Goal: Transaction & Acquisition: Purchase product/service

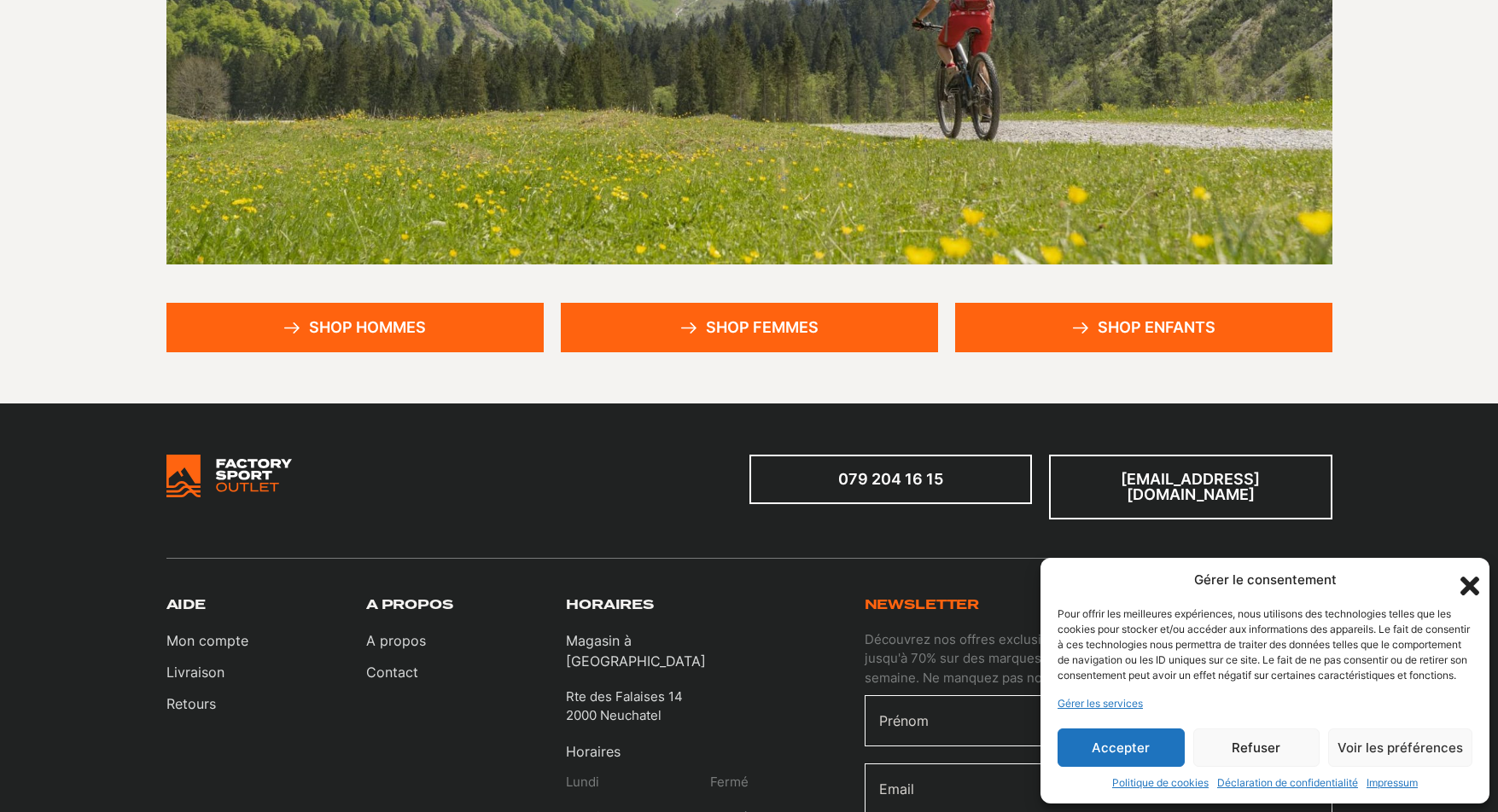
scroll to position [427, 0]
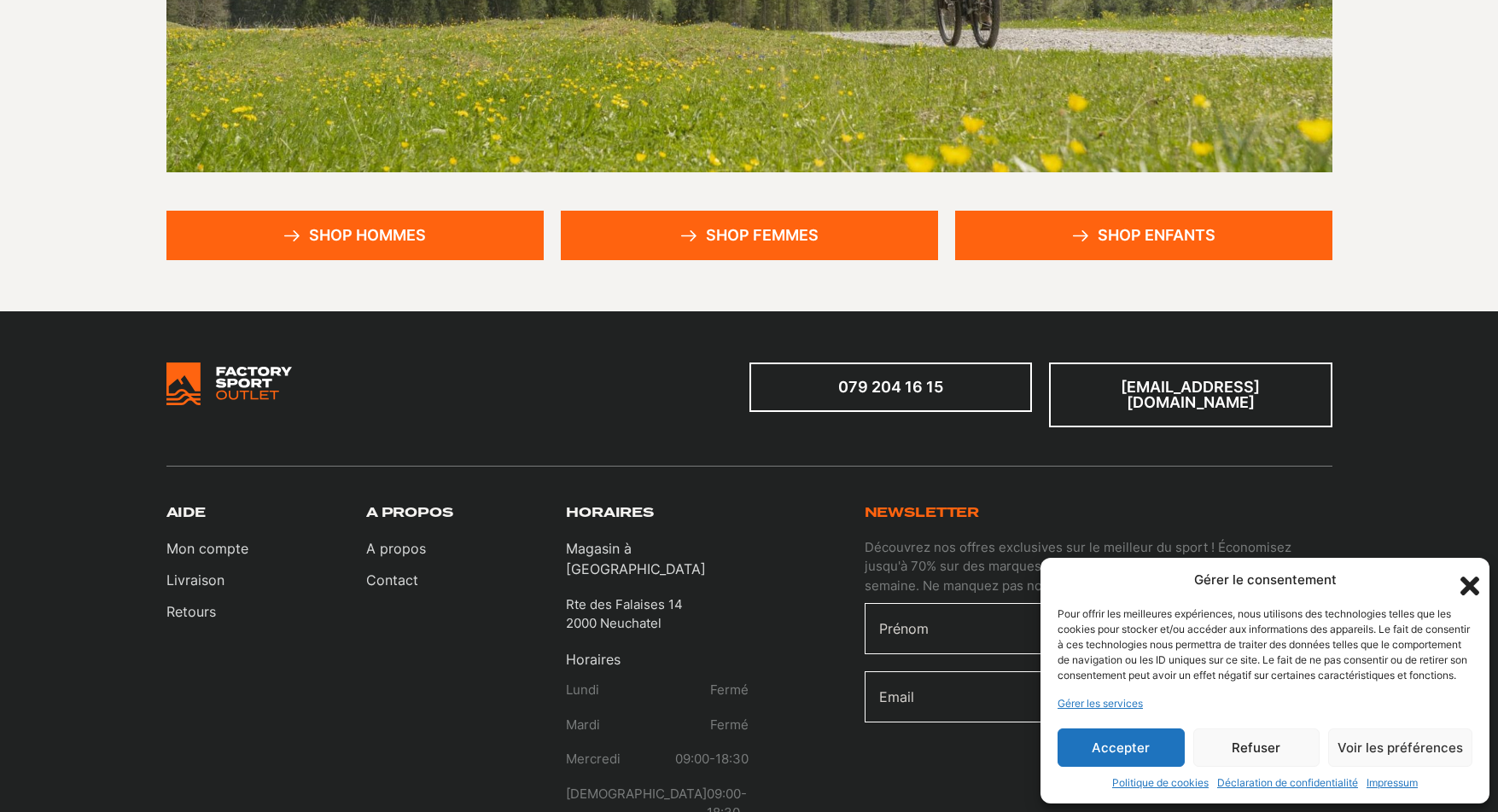
click at [412, 239] on link "Shop hommes" at bounding box center [355, 235] width 377 height 49
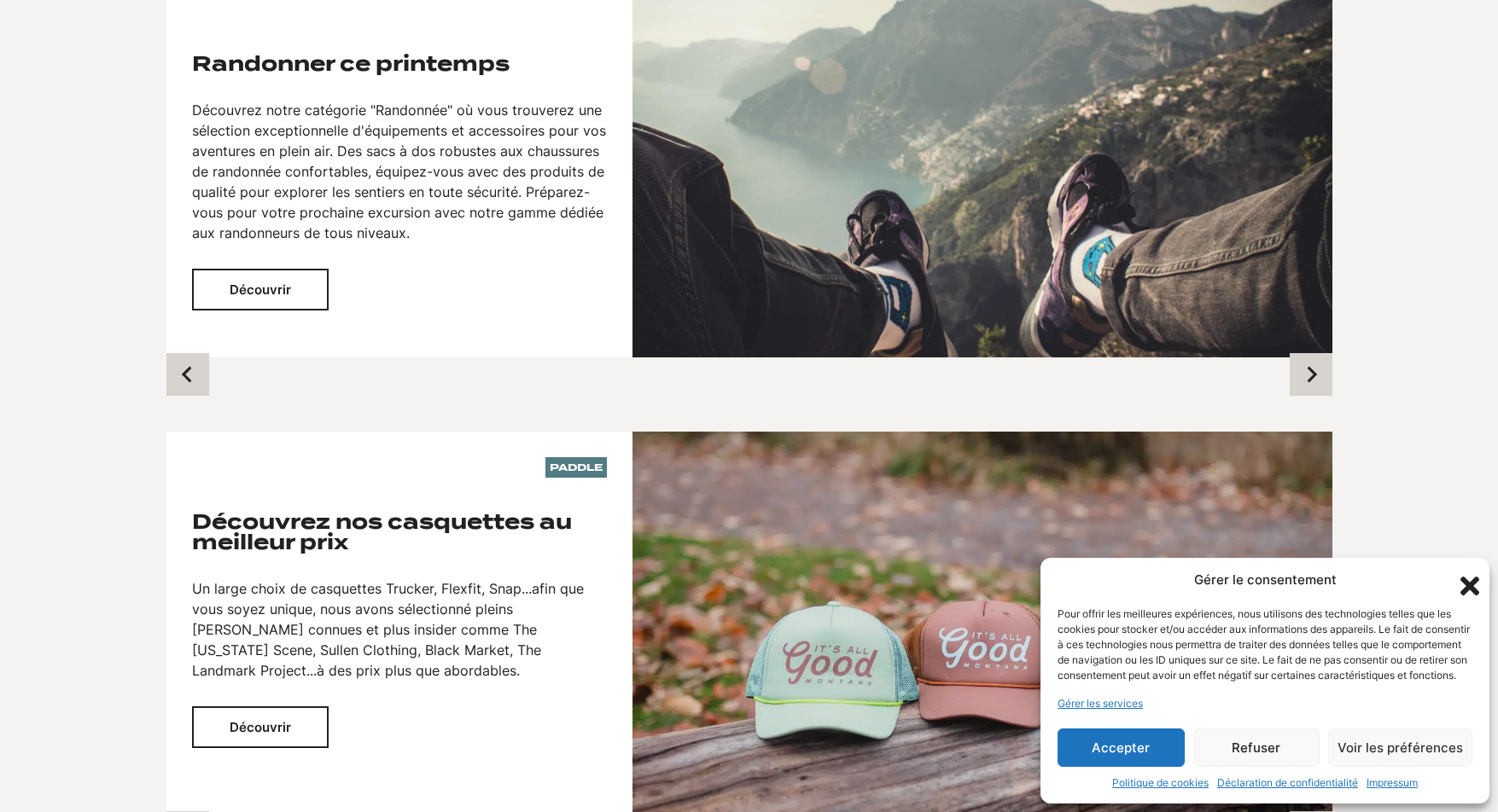
scroll to position [1280, 0]
drag, startPoint x: 1126, startPoint y: 756, endPoint x: 1046, endPoint y: 695, distance: 100.6
click at [1129, 753] on button "Accepter" at bounding box center [1121, 748] width 127 height 38
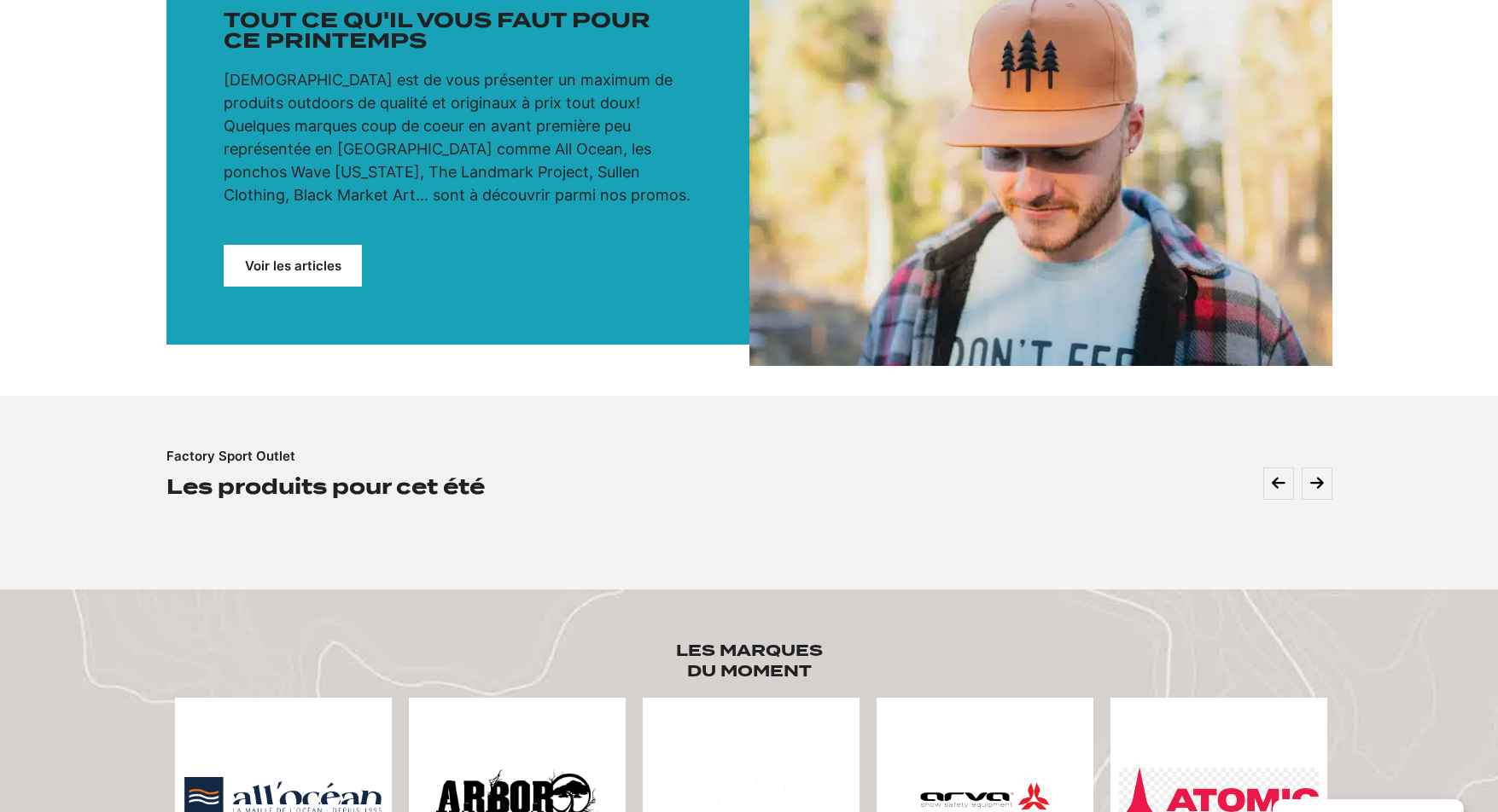
scroll to position [0, 0]
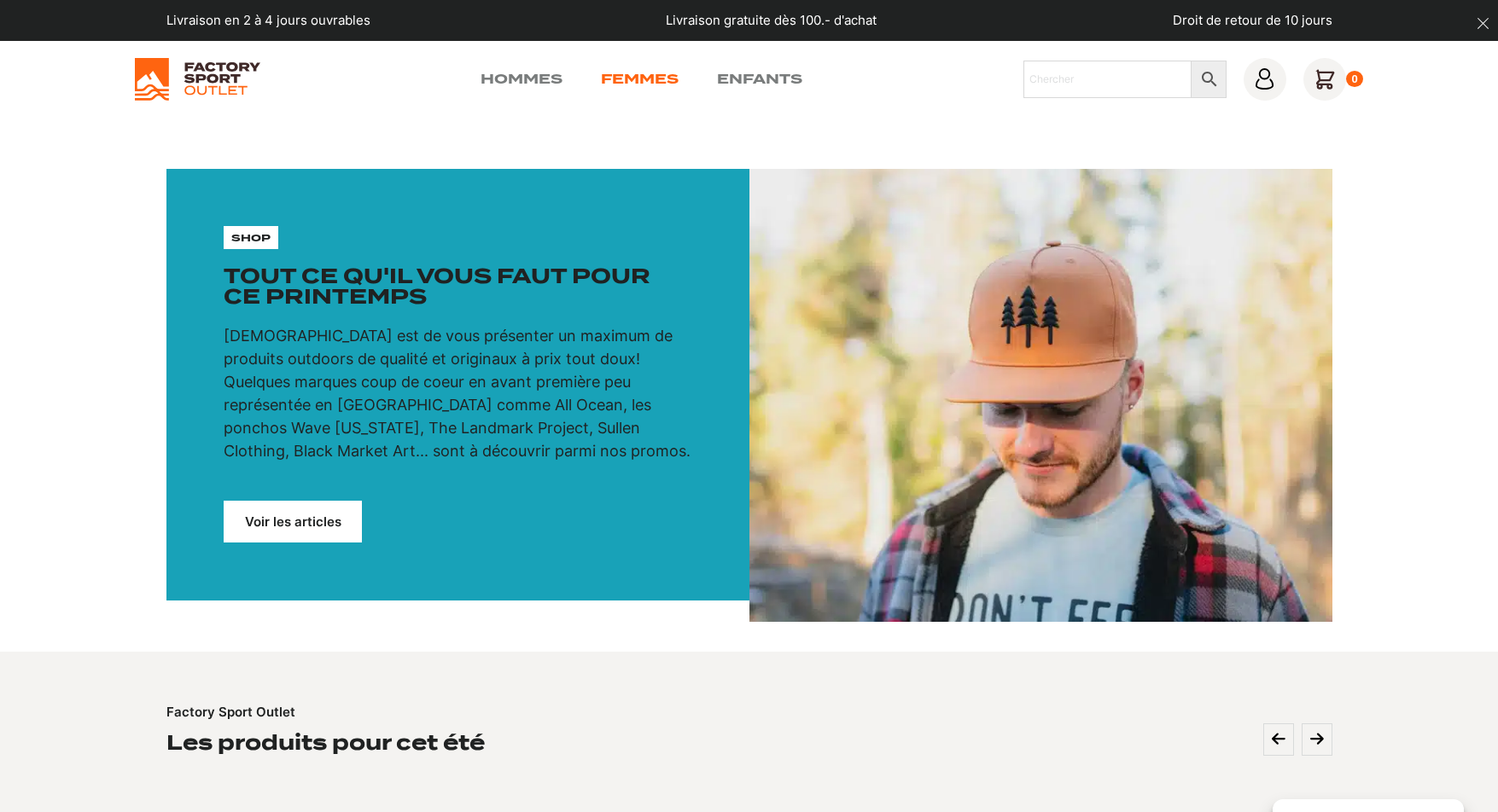
click at [656, 80] on link "Femmes" at bounding box center [639, 79] width 78 height 21
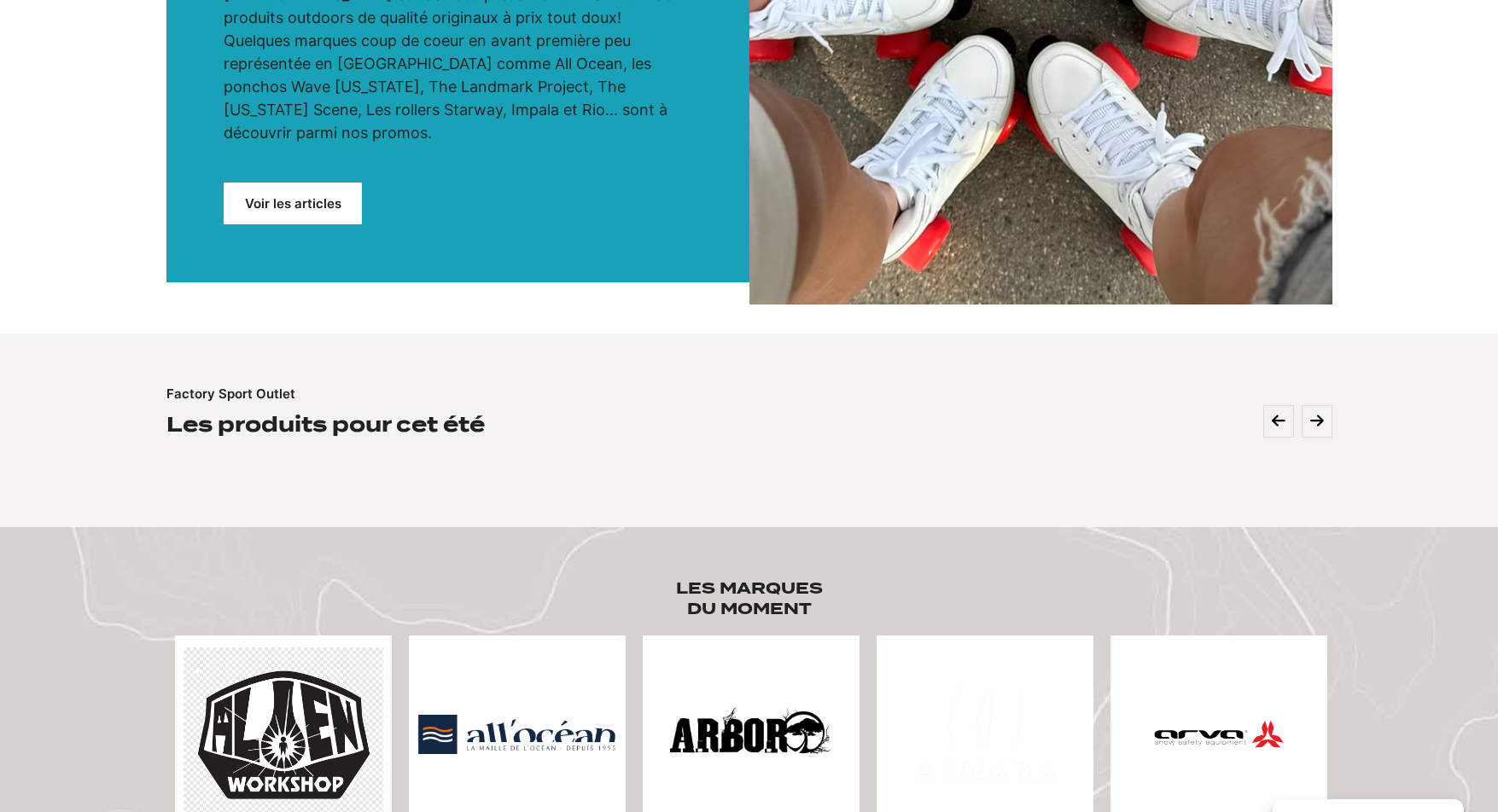
click at [295, 184] on link "Voir les articles" at bounding box center [293, 203] width 138 height 42
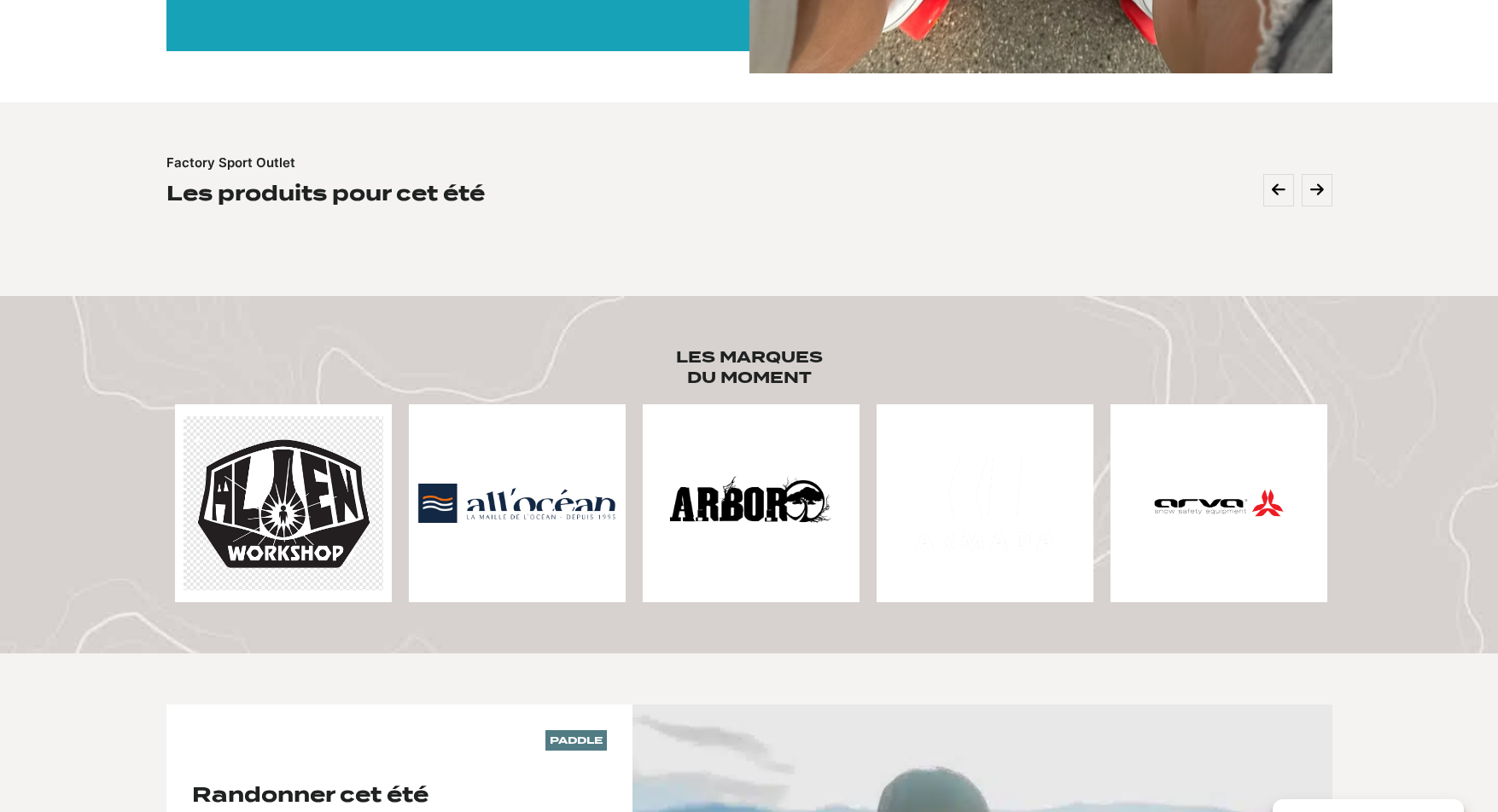
scroll to position [597, 0]
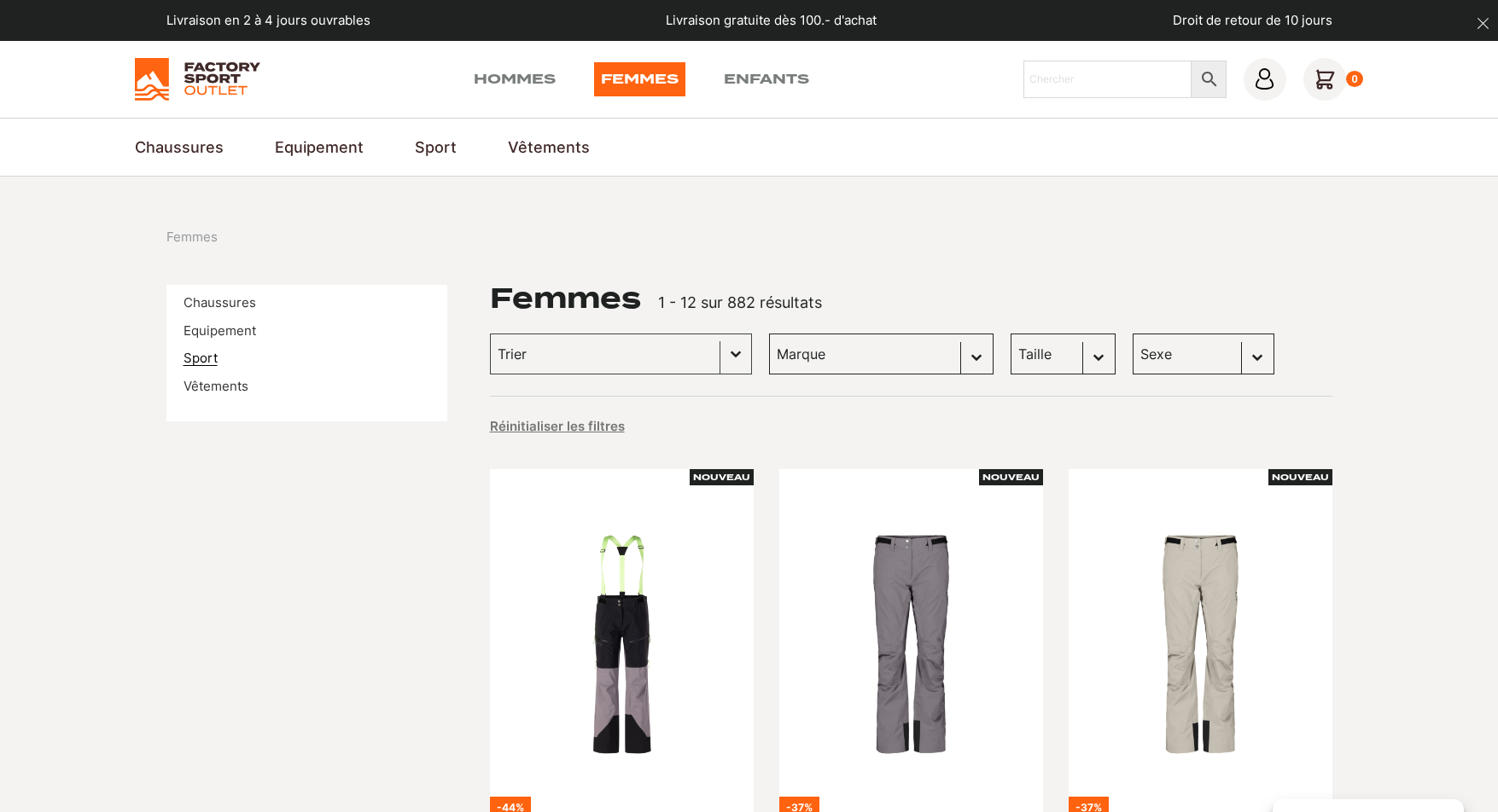
click at [201, 353] on link "Sport" at bounding box center [201, 358] width 34 height 16
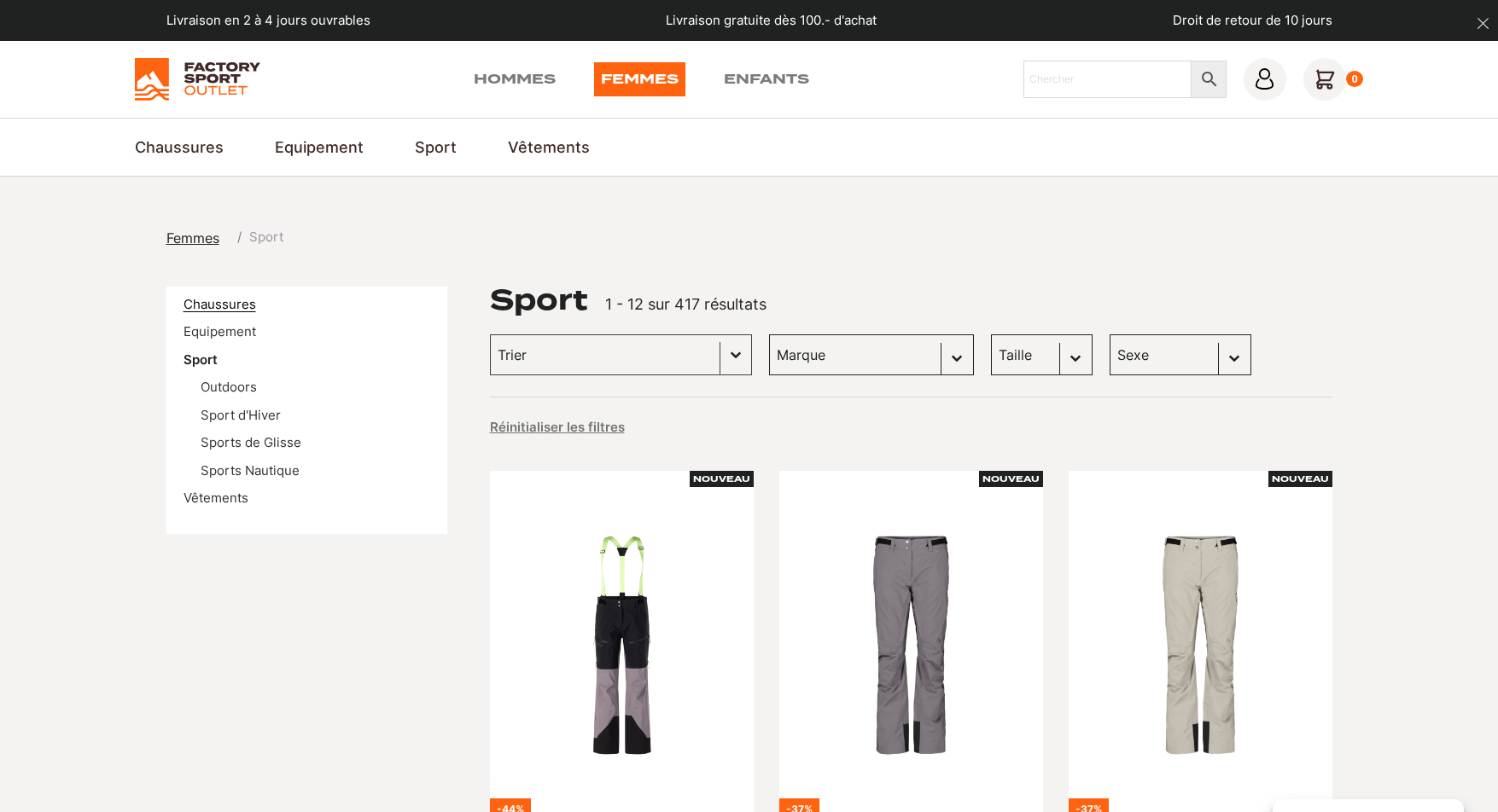
click at [219, 305] on link "Chaussures" at bounding box center [219, 304] width 73 height 16
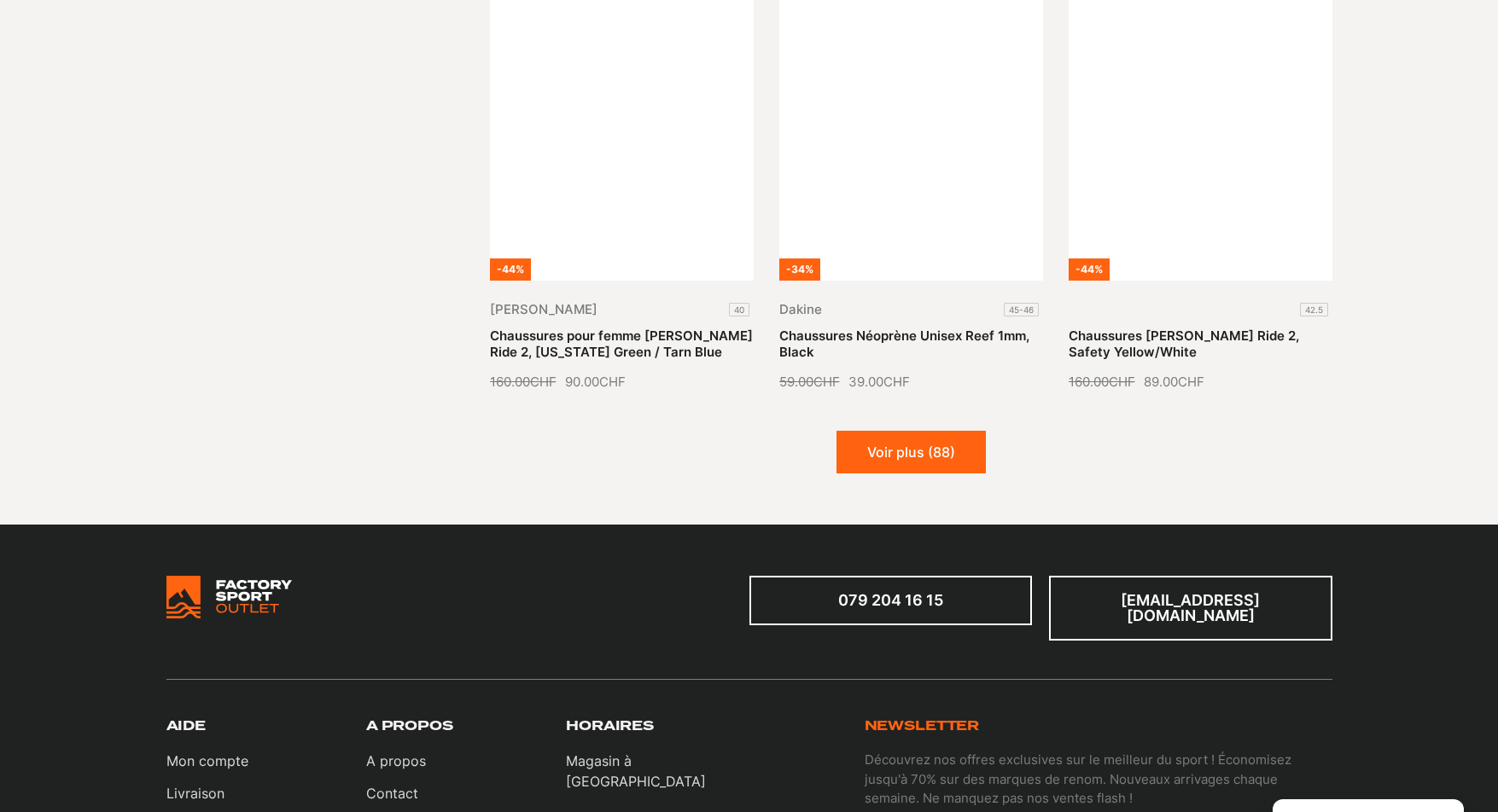
scroll to position [2218, 0]
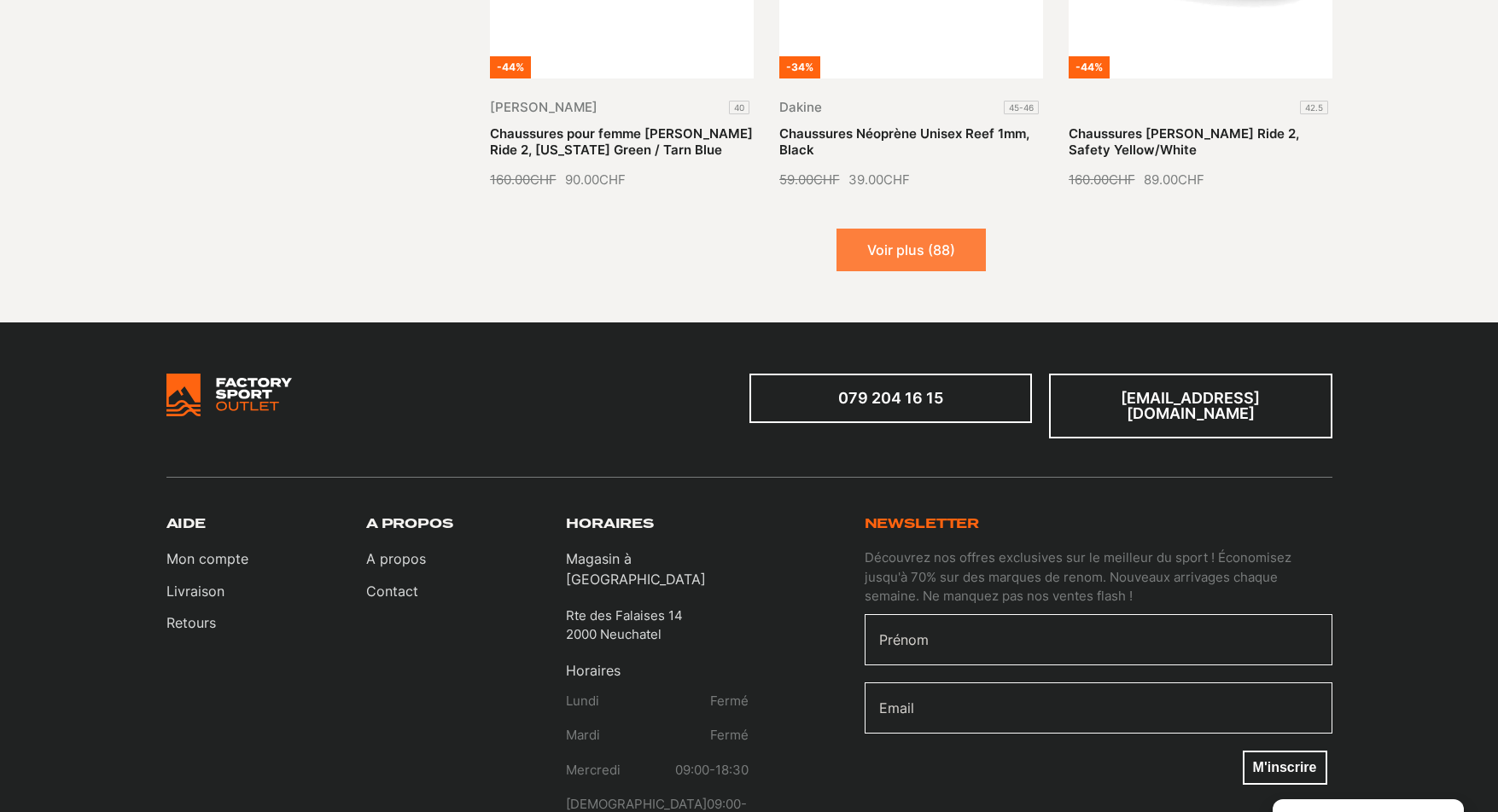
drag, startPoint x: 906, startPoint y: 233, endPoint x: 897, endPoint y: 227, distance: 10.8
click at [906, 233] on button "Voir plus (88)" at bounding box center [911, 250] width 150 height 43
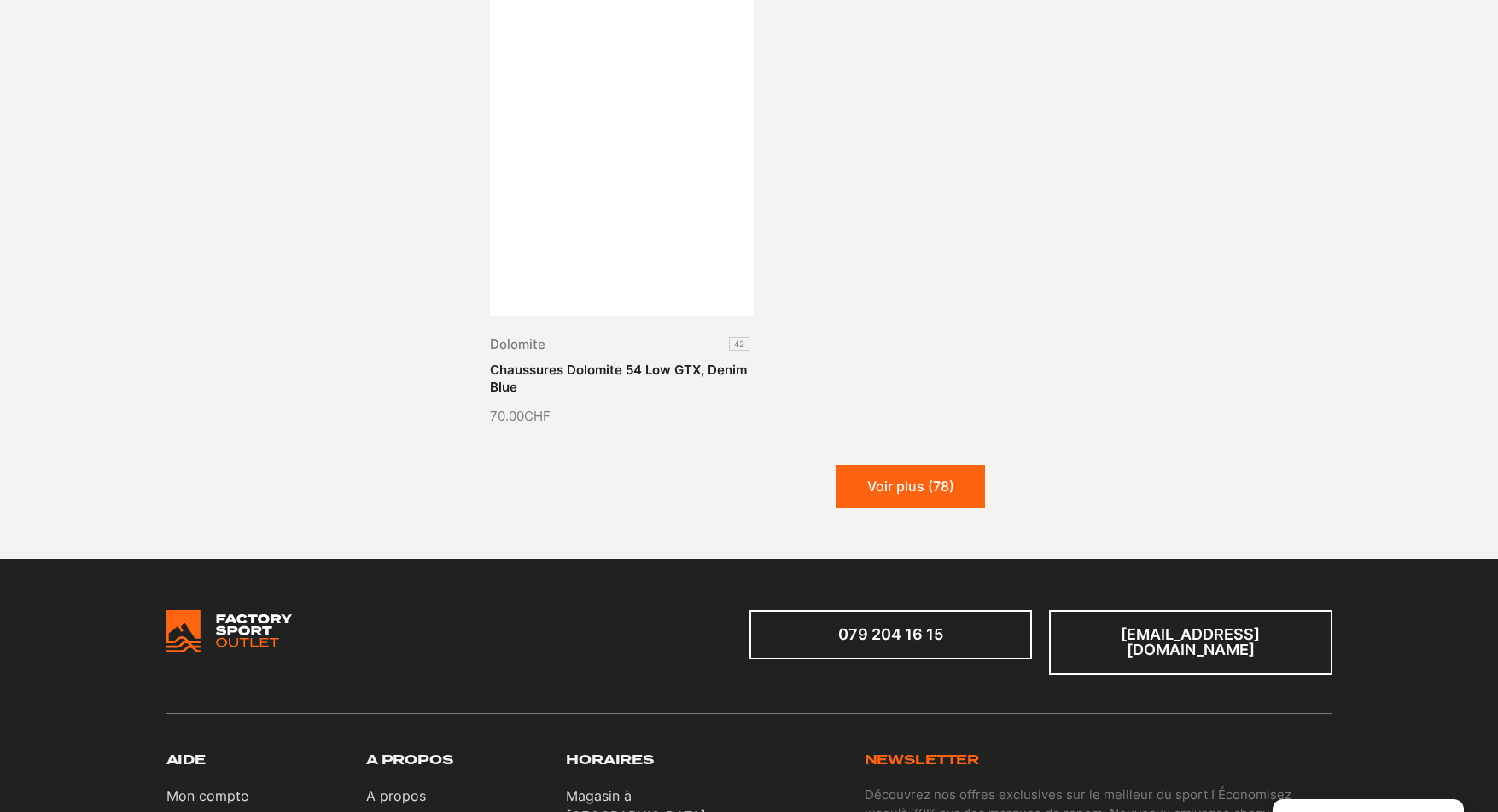
scroll to position [4010, 0]
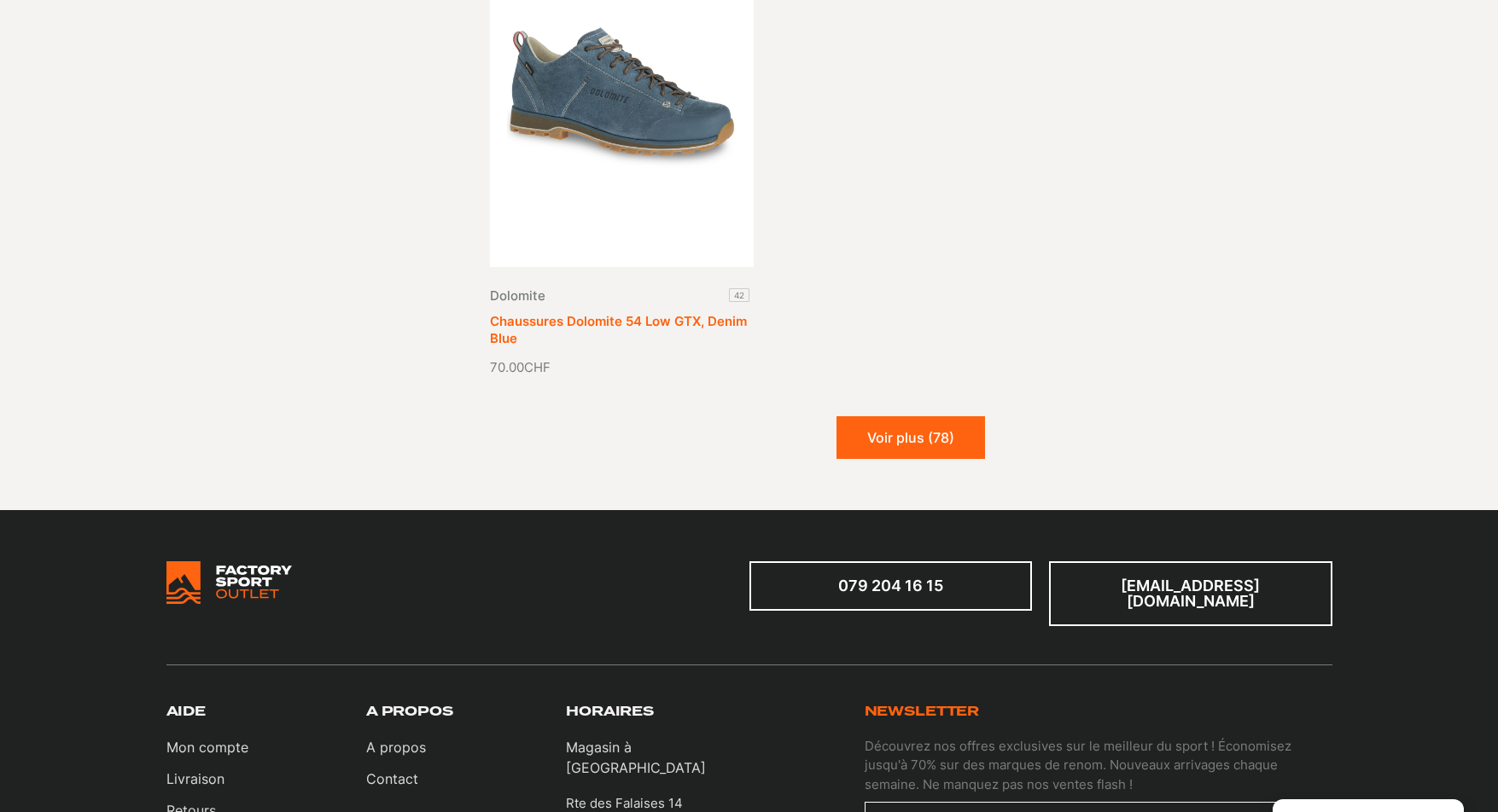
click at [612, 313] on link "Chaussures Dolomite 54 Low GTX, Denim Blue" at bounding box center [618, 329] width 257 height 33
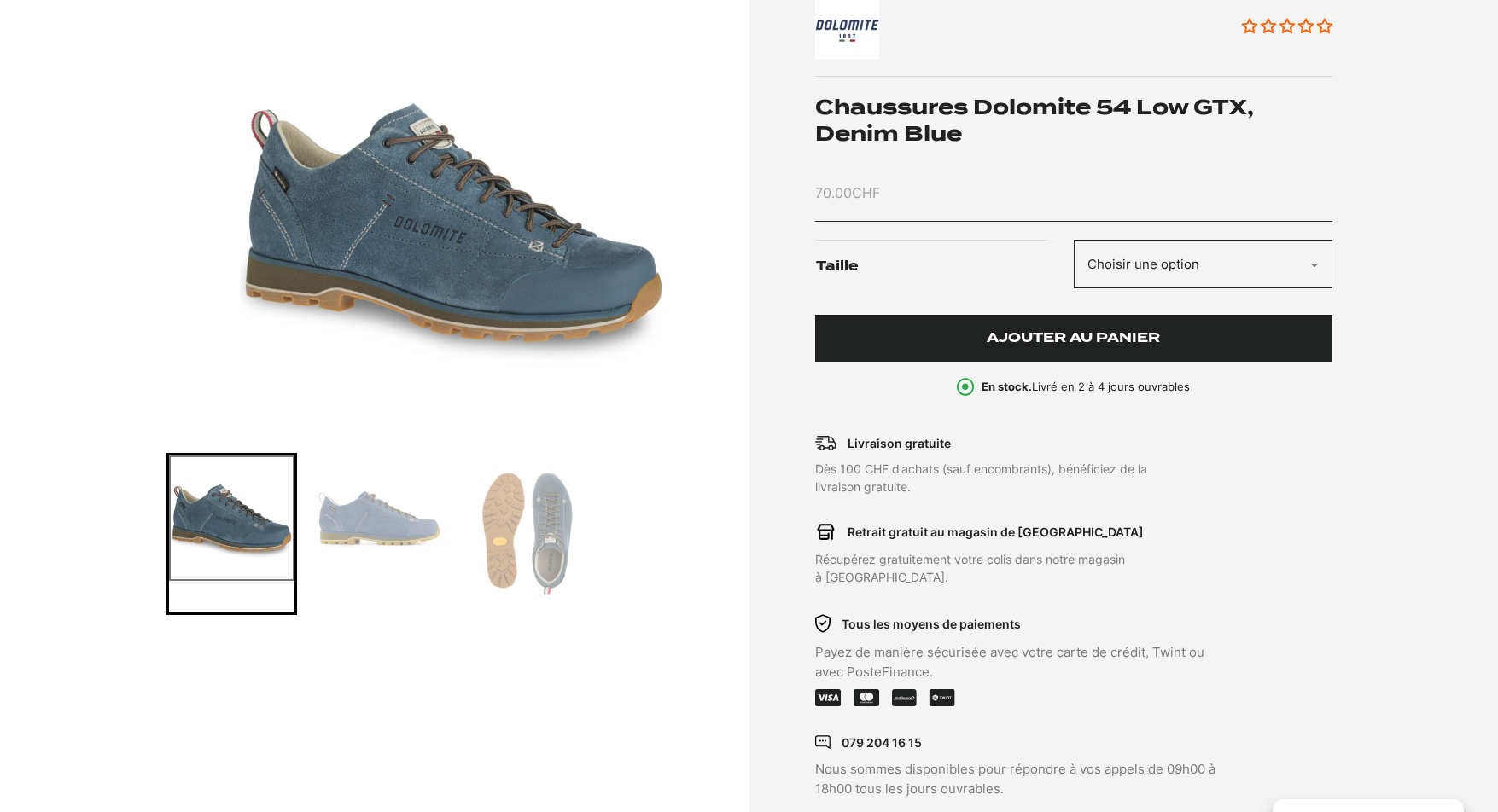
scroll to position [256, 0]
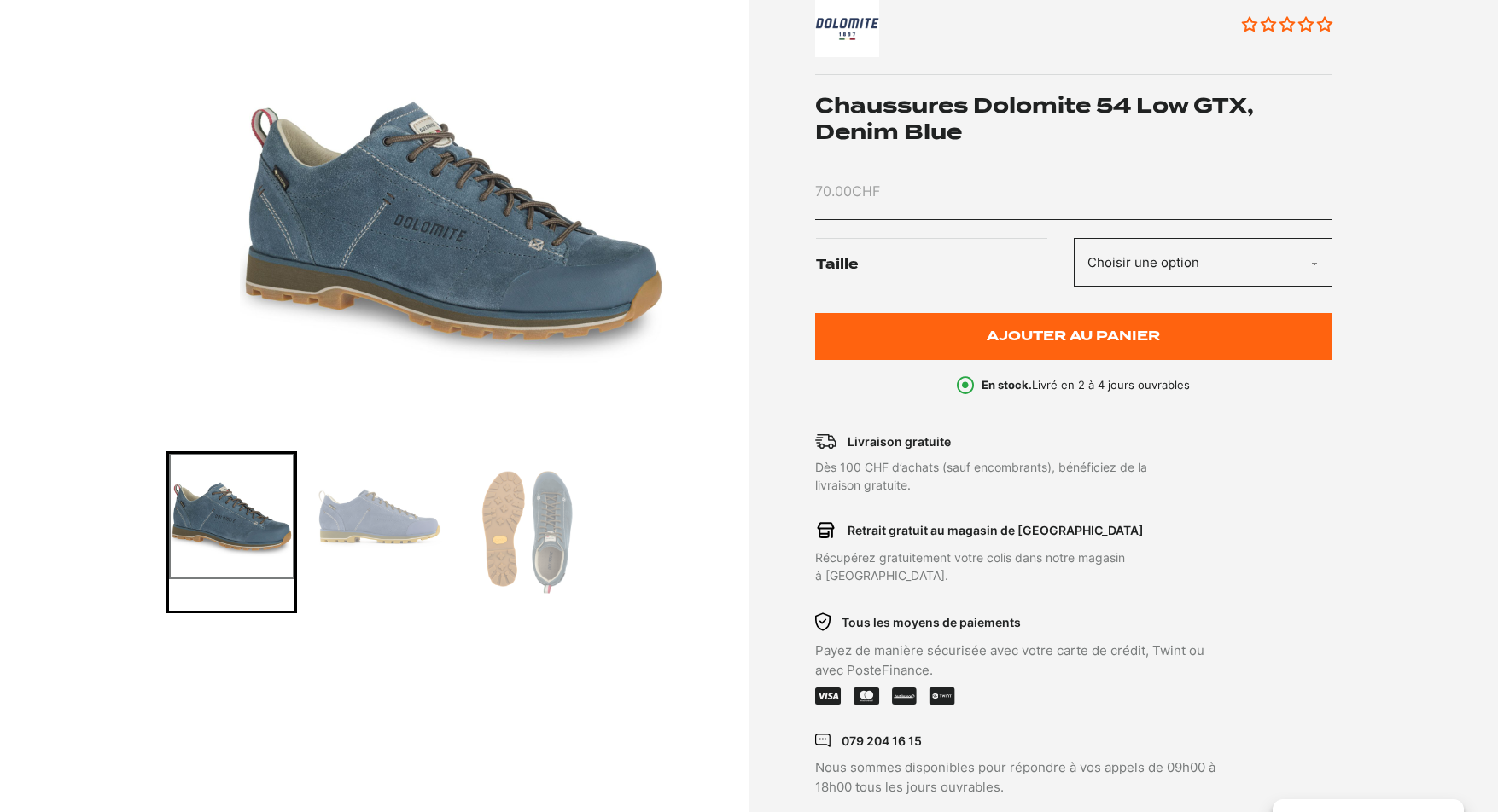
click at [1160, 263] on select "Choisir une option 42" at bounding box center [1203, 262] width 259 height 48
select select "42"
click at [1074, 238] on select "Choisir une option 42" at bounding box center [1203, 262] width 259 height 48
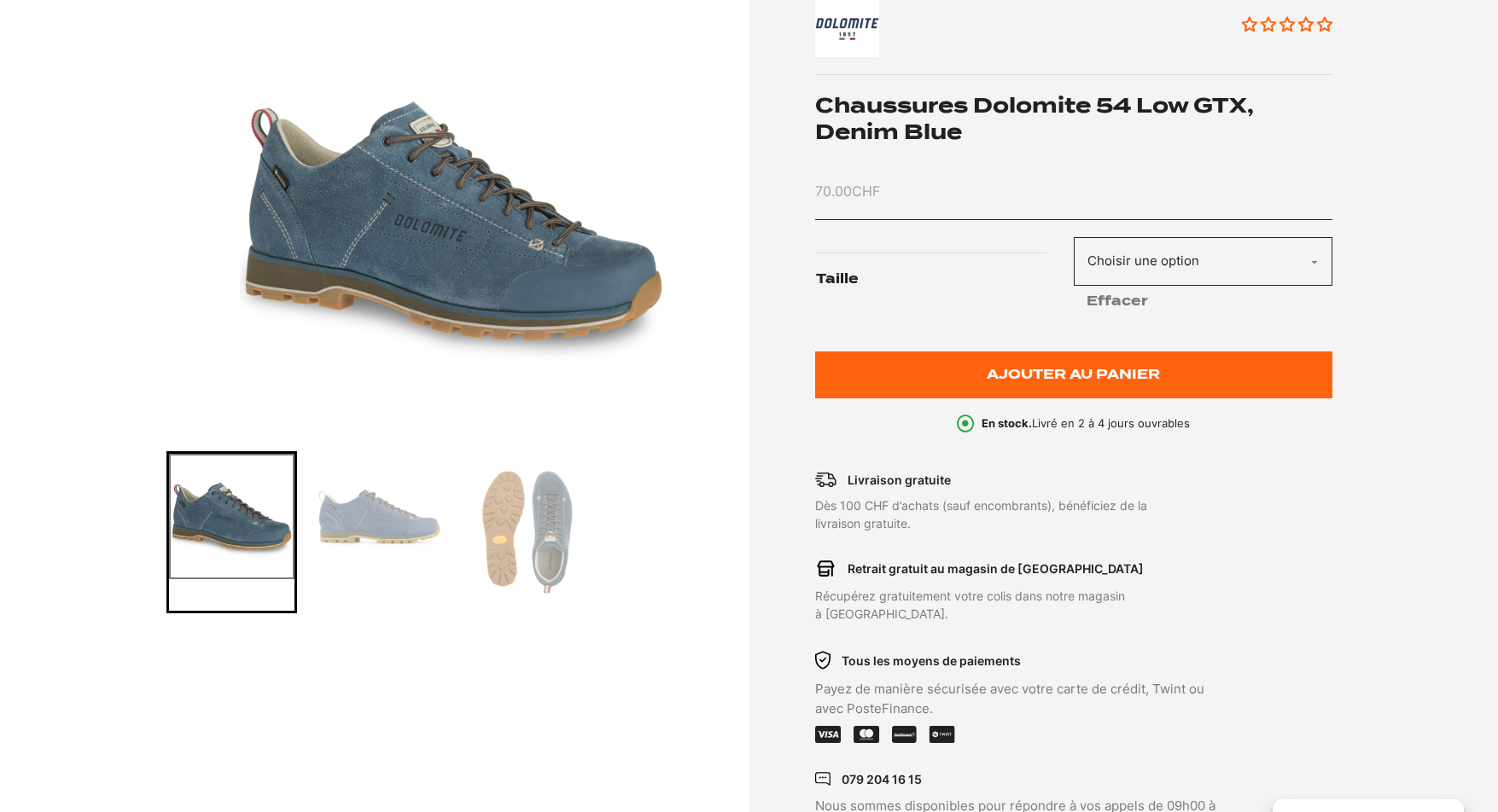
click at [378, 520] on img "Go to slide 2" at bounding box center [380, 517] width 125 height 125
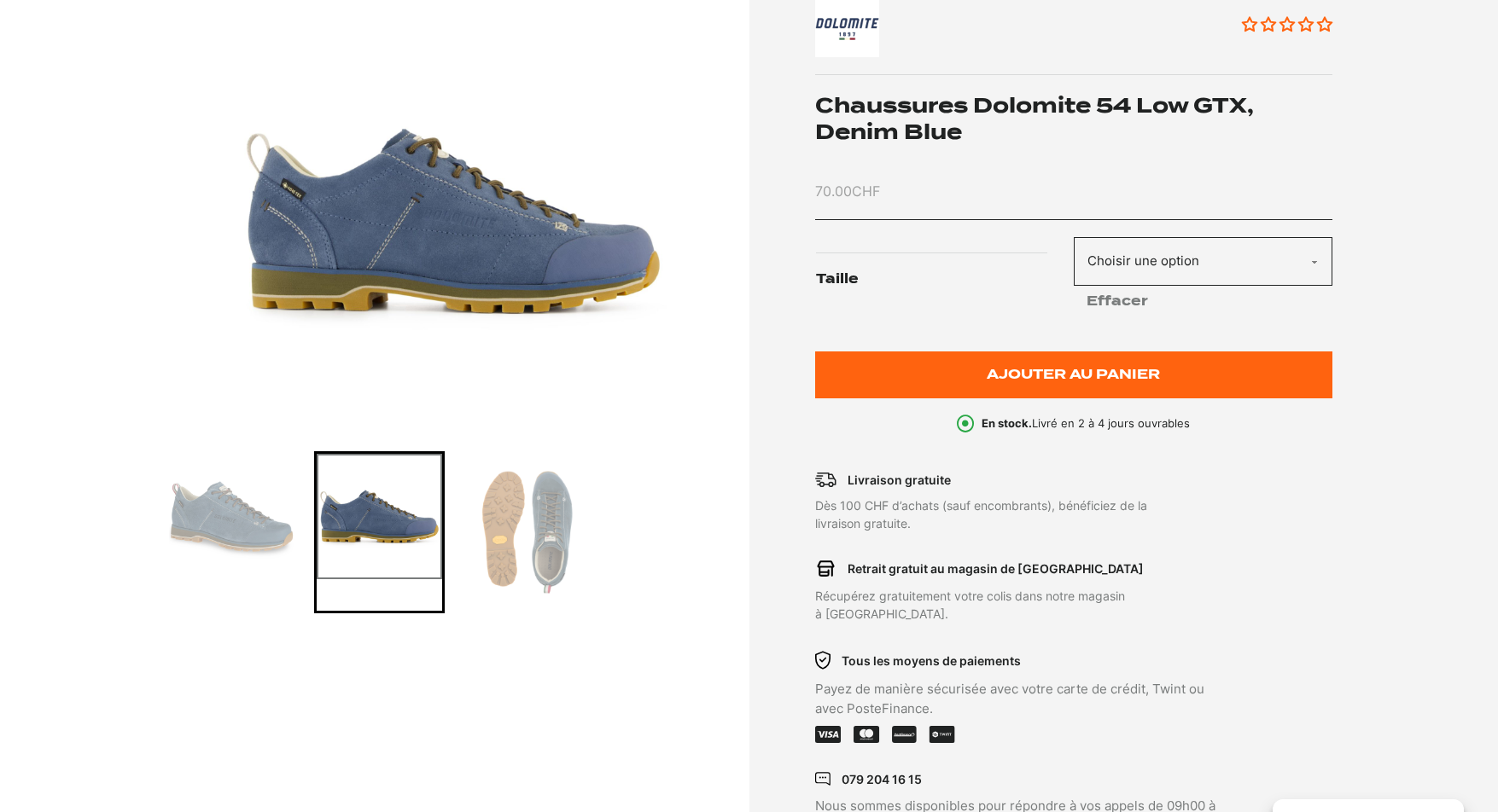
click at [529, 524] on img "Go to slide 3" at bounding box center [526, 532] width 125 height 157
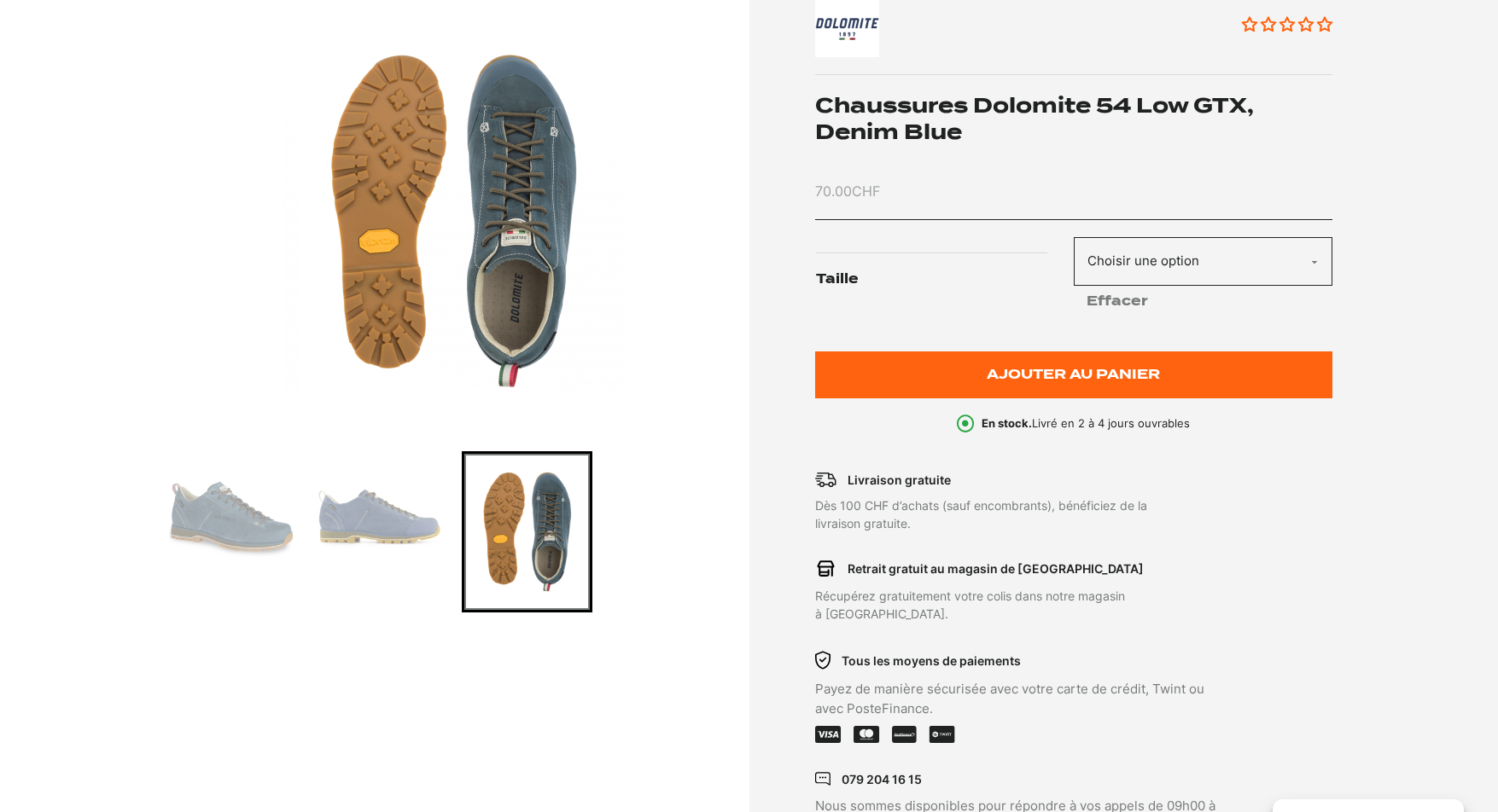
click at [338, 545] on img "Go to slide 2" at bounding box center [380, 517] width 125 height 125
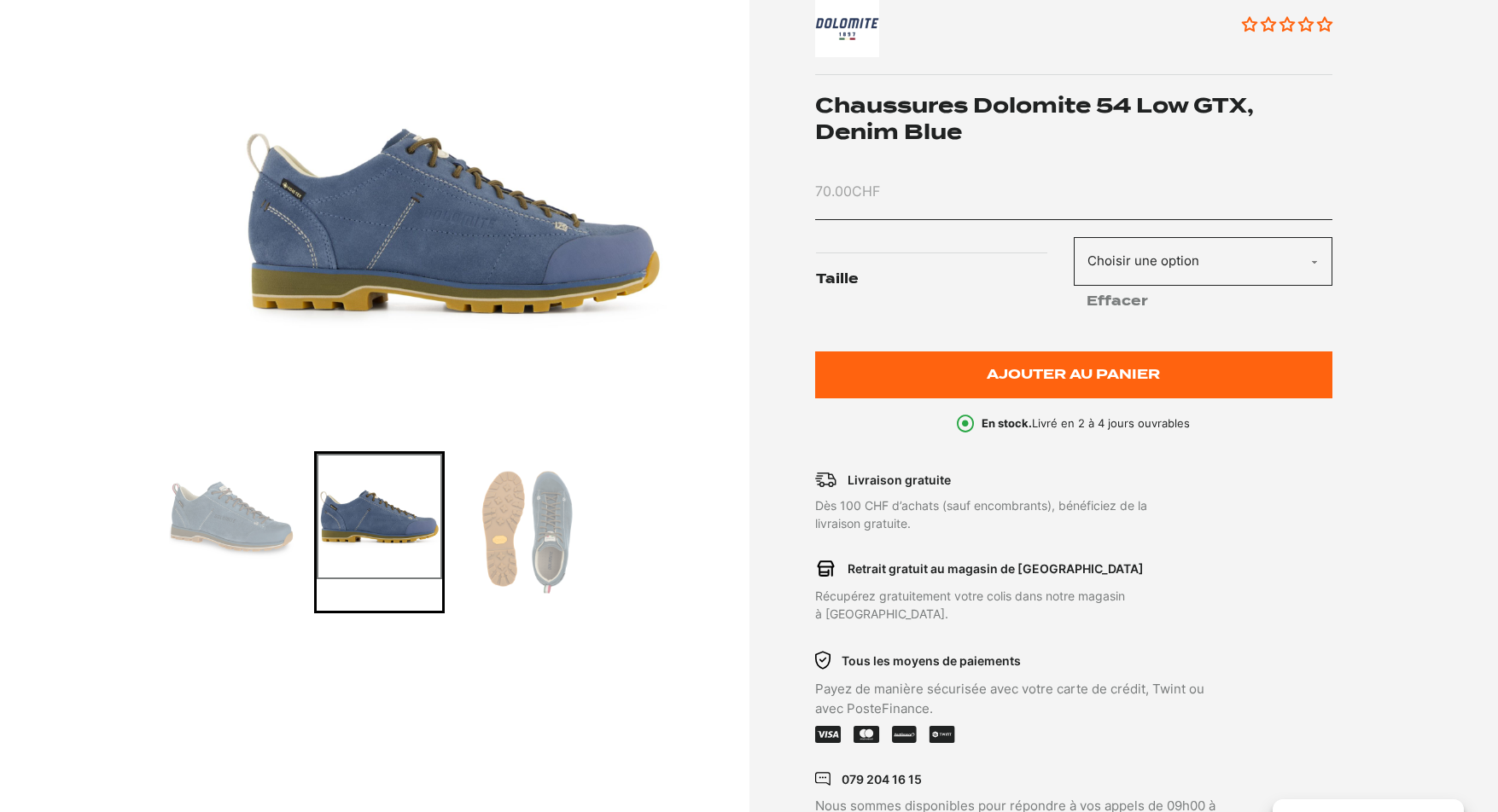
click at [261, 524] on img "Go to slide 1" at bounding box center [232, 517] width 125 height 125
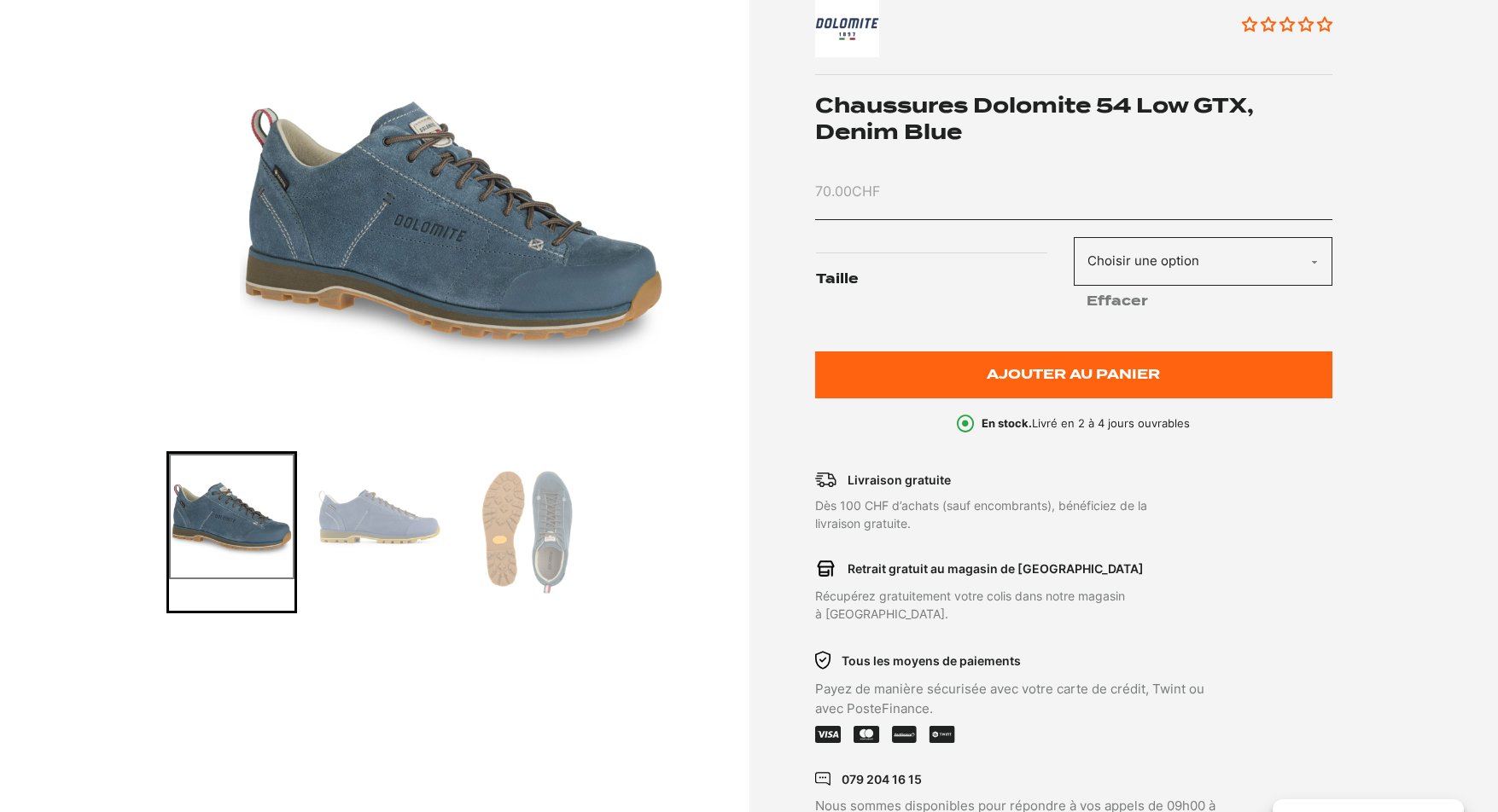
click at [558, 517] on img "Go to slide 3" at bounding box center [526, 532] width 125 height 157
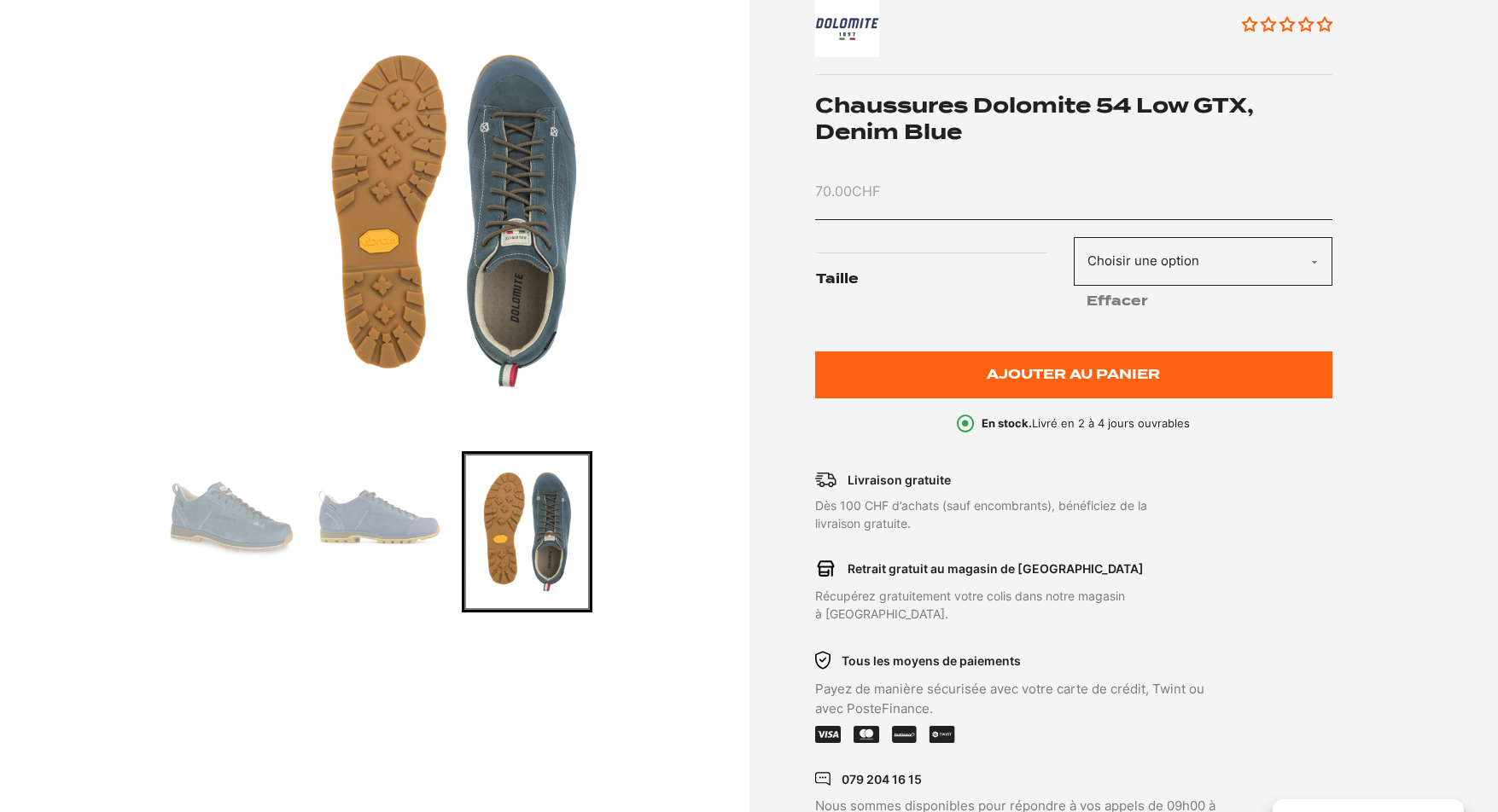
click at [401, 513] on img "Go to slide 2" at bounding box center [380, 517] width 125 height 125
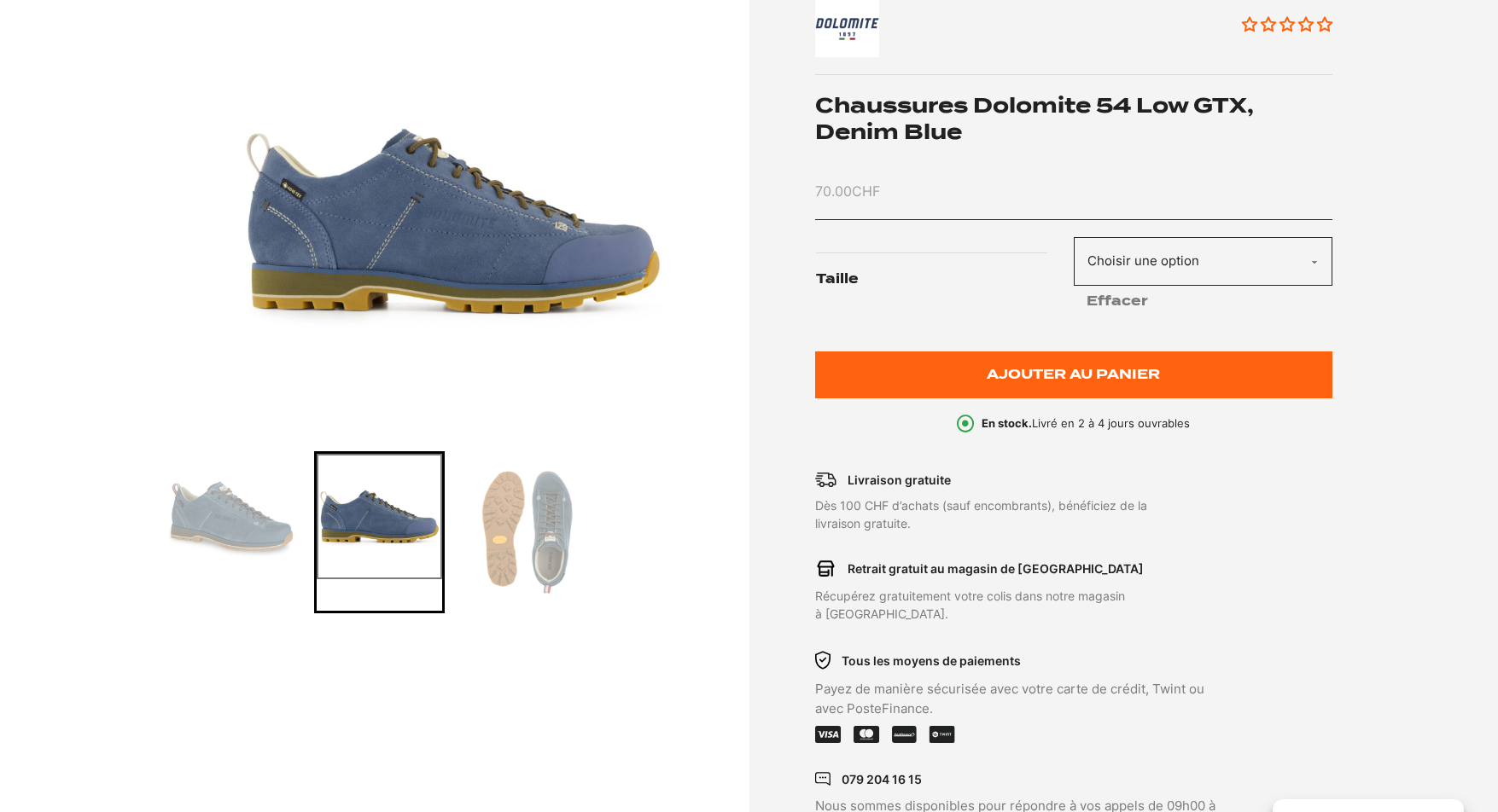
drag, startPoint x: 248, startPoint y: 527, endPoint x: 270, endPoint y: 369, distance: 159.5
click at [248, 525] on img "Go to slide 1" at bounding box center [232, 517] width 125 height 125
